Goal: Complete application form: Complete application form

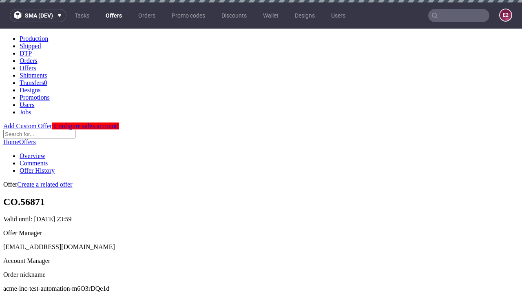
scroll to position [2, 0]
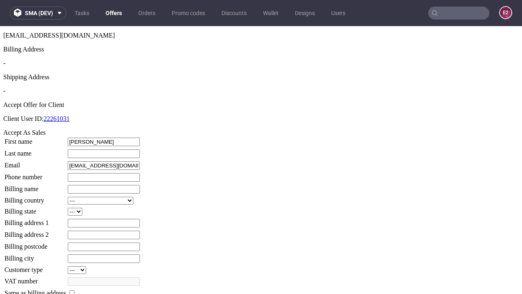
type input "[PERSON_NAME]"
type input "Kassulke"
type input "1509813888"
type input "Newell84"
select select "13"
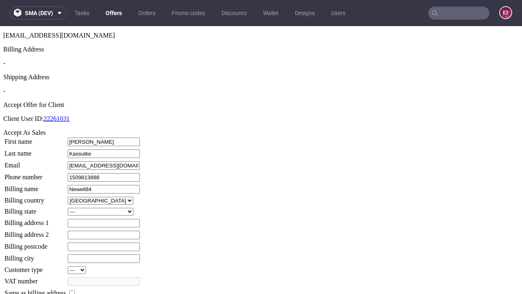
select select "132"
type input "Newell84"
type input "[STREET_ADDRESS][PERSON_NAME]"
type input "NP89 0JQ"
type input "[GEOGRAPHIC_DATA]"
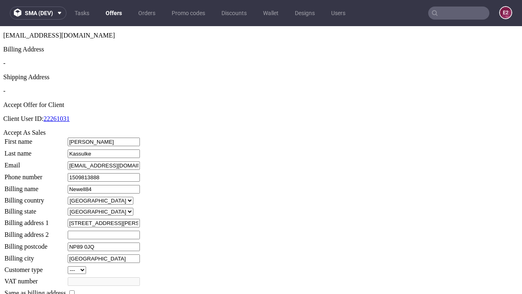
click at [75, 290] on input "checkbox" at bounding box center [71, 292] width 5 height 5
checkbox input "true"
type input "Newell84"
select select "13"
type input "[STREET_ADDRESS][PERSON_NAME]"
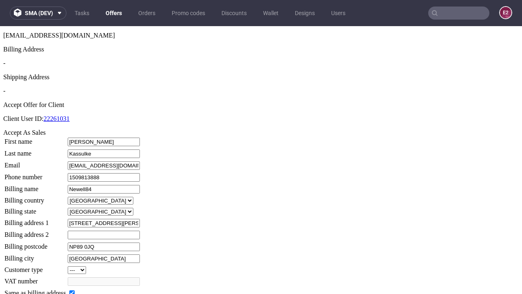
type input "NP89 0JQ"
type input "[GEOGRAPHIC_DATA]"
select select "132"
